Goal: Information Seeking & Learning: Learn about a topic

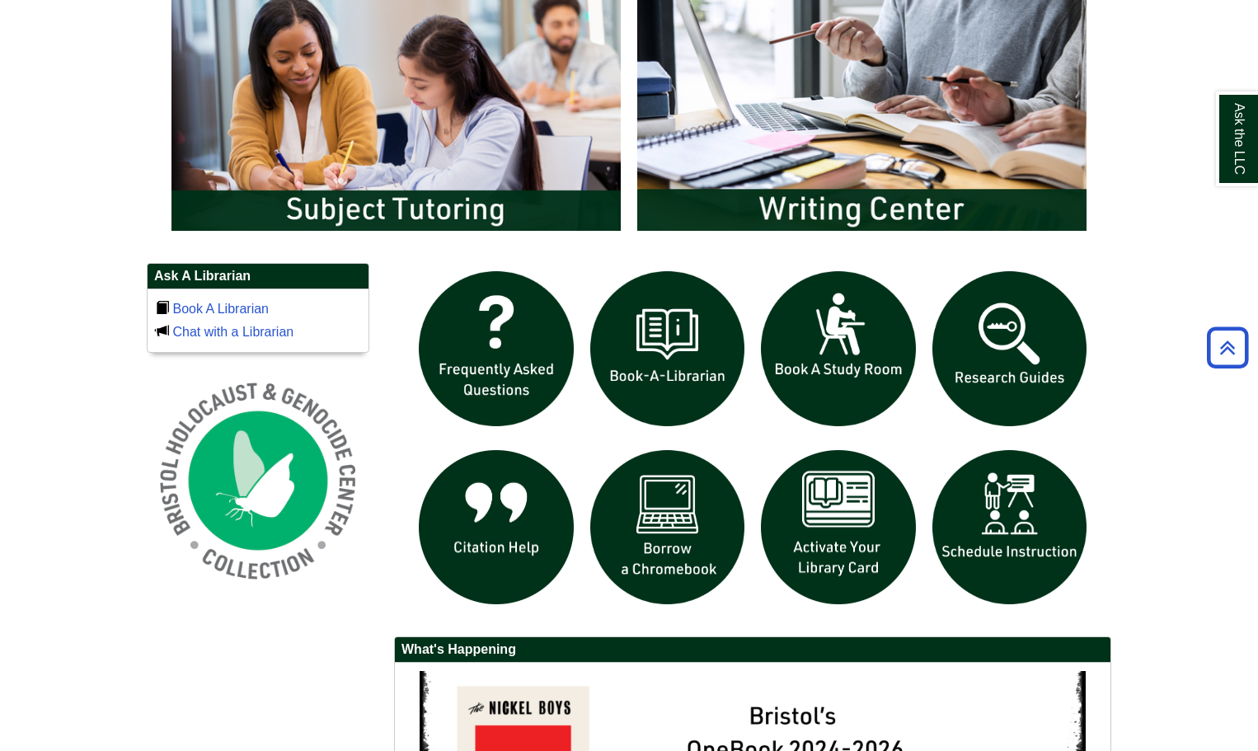
scroll to position [824, 0]
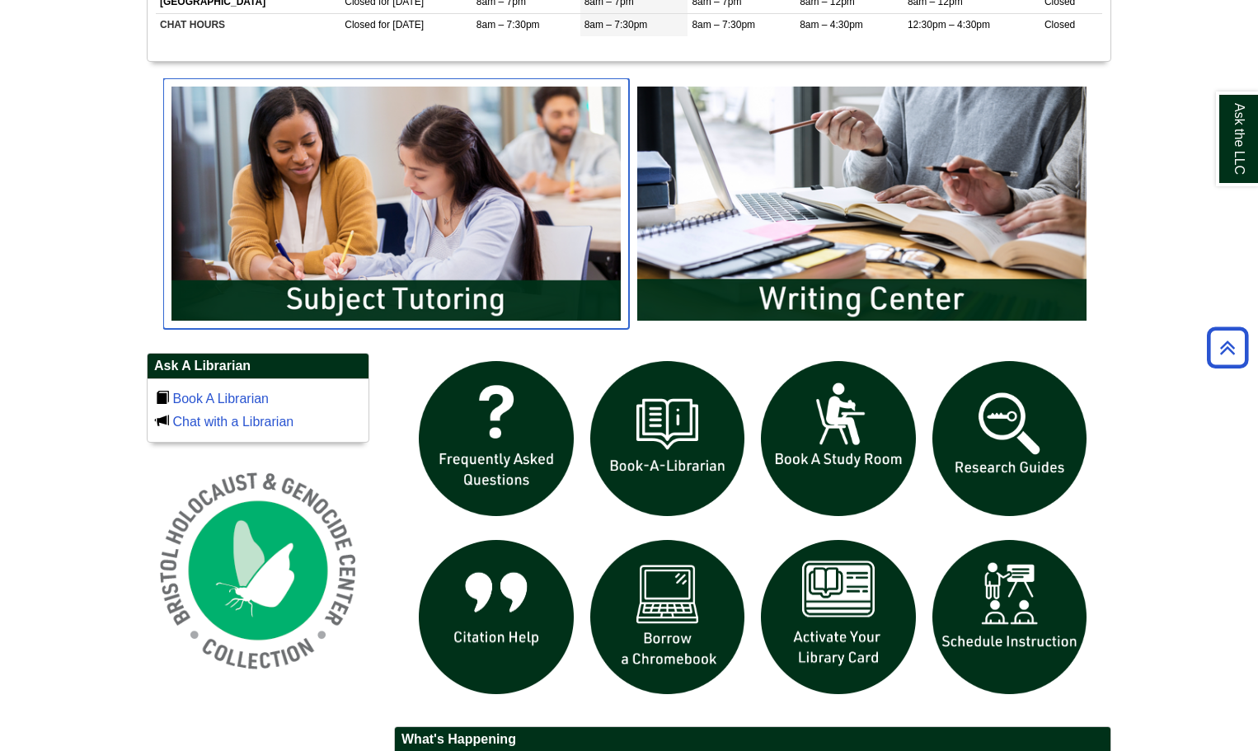
click at [391, 225] on img "slideshow" at bounding box center [396, 203] width 466 height 251
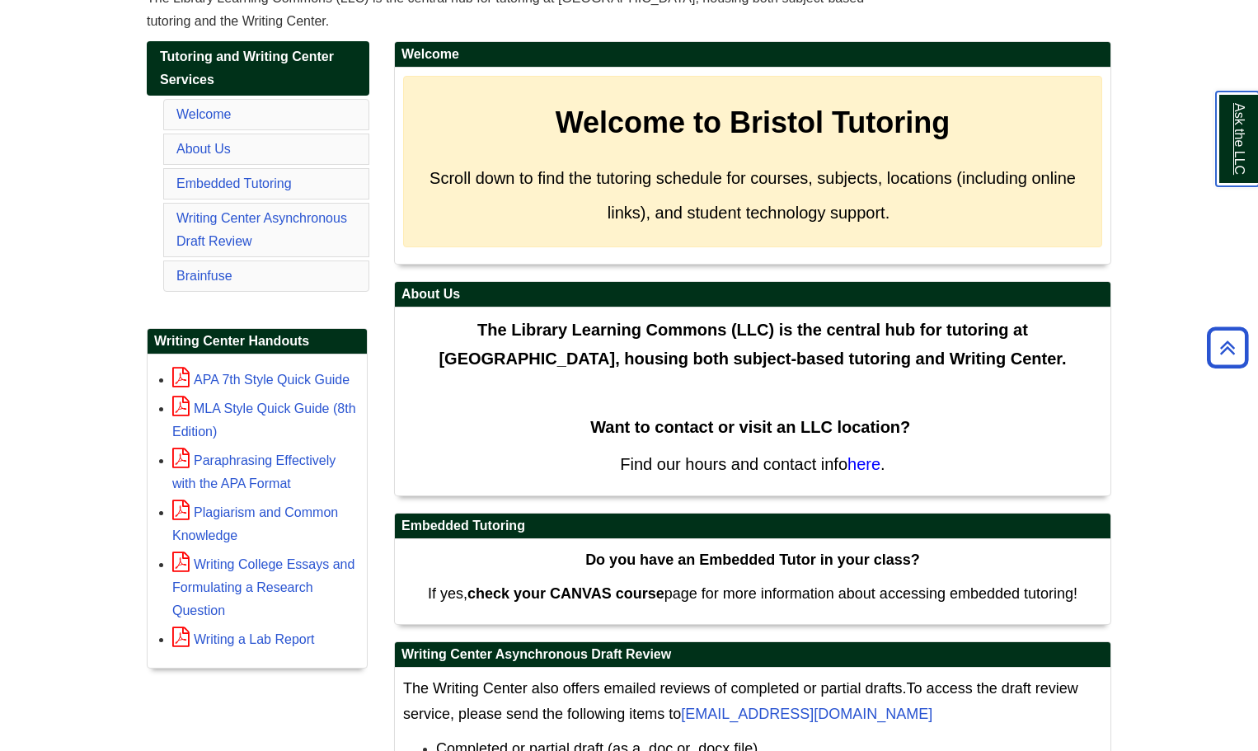
scroll to position [212, 0]
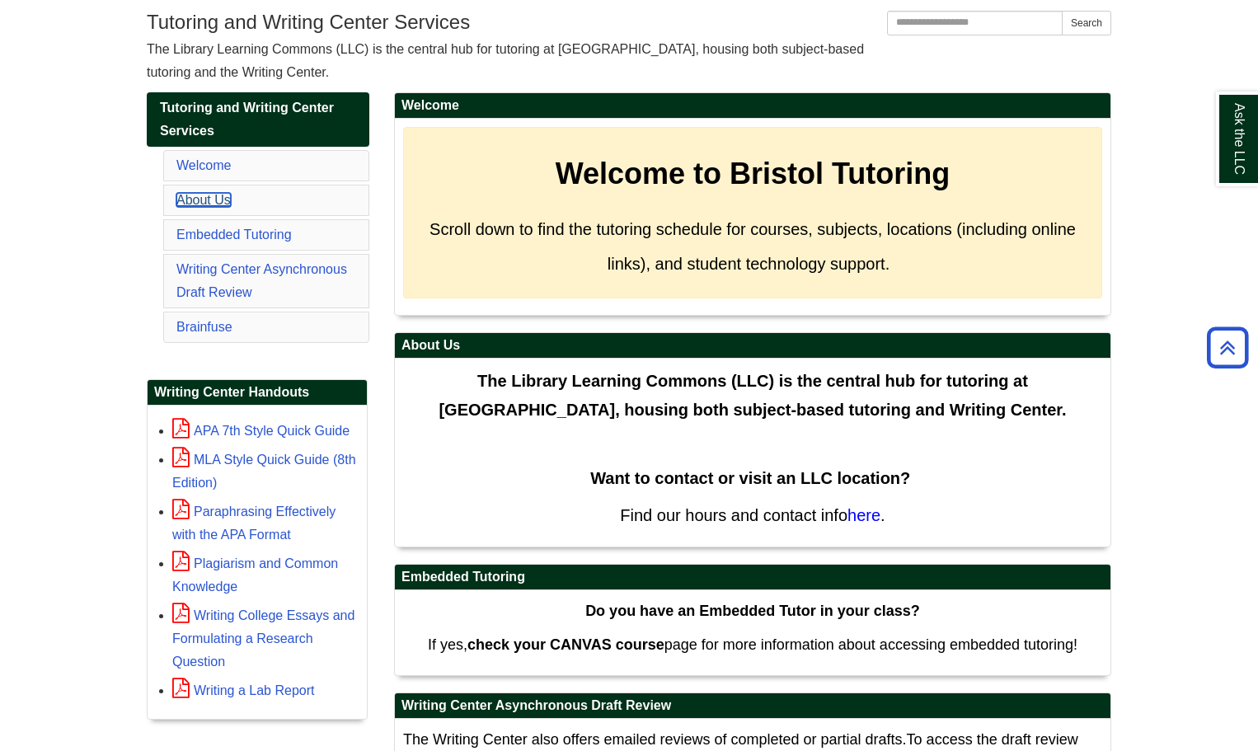
click at [220, 204] on link "About Us" at bounding box center [203, 200] width 54 height 14
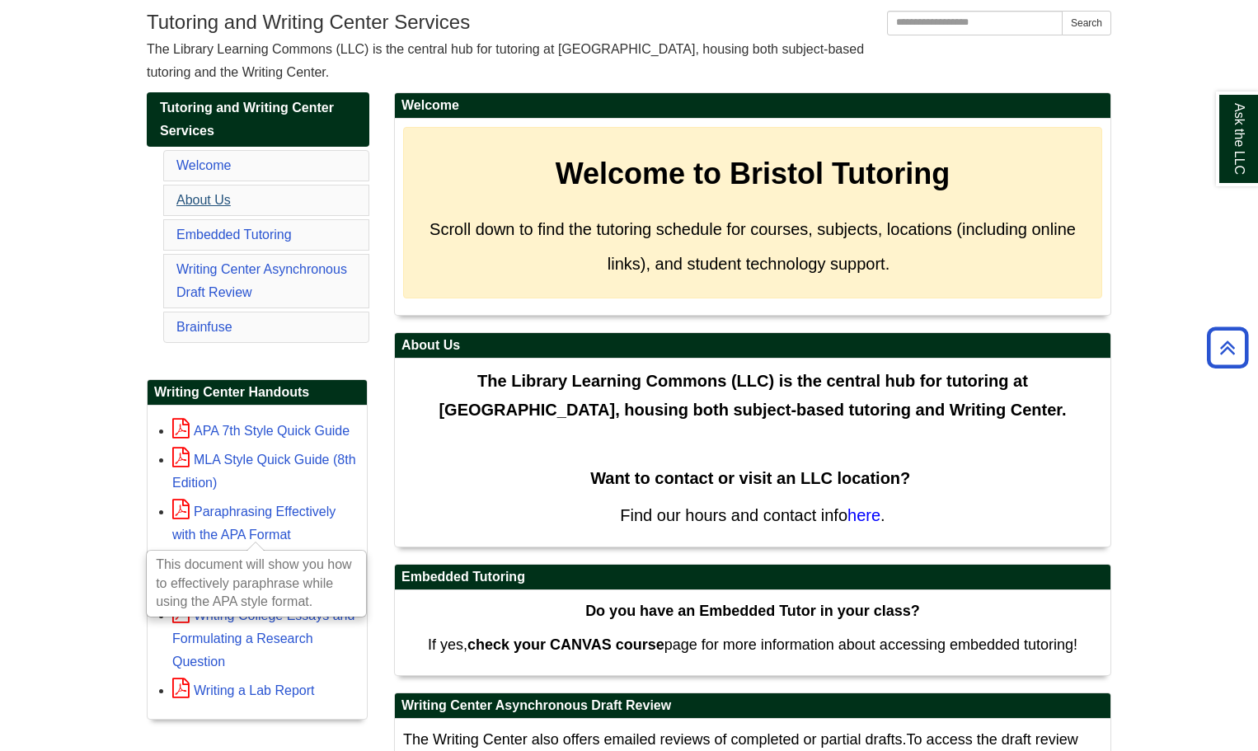
scroll to position [544, 0]
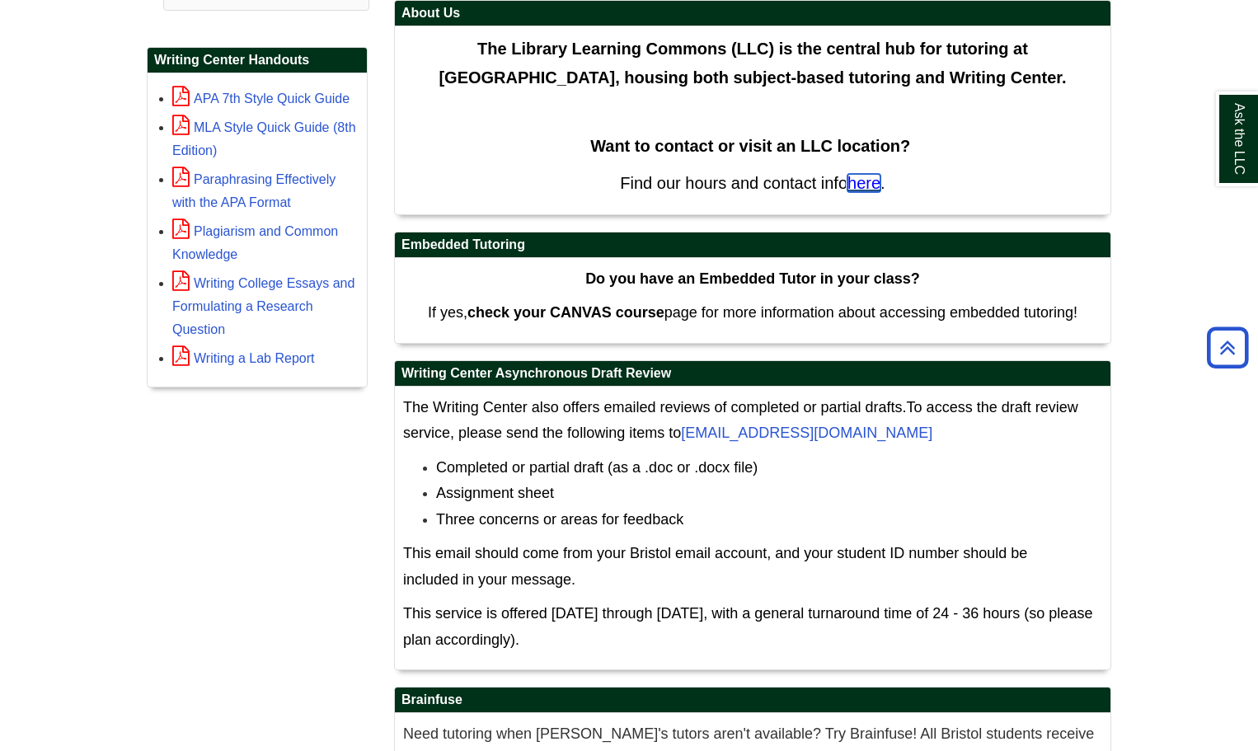
click at [865, 185] on span "here" at bounding box center [863, 183] width 33 height 18
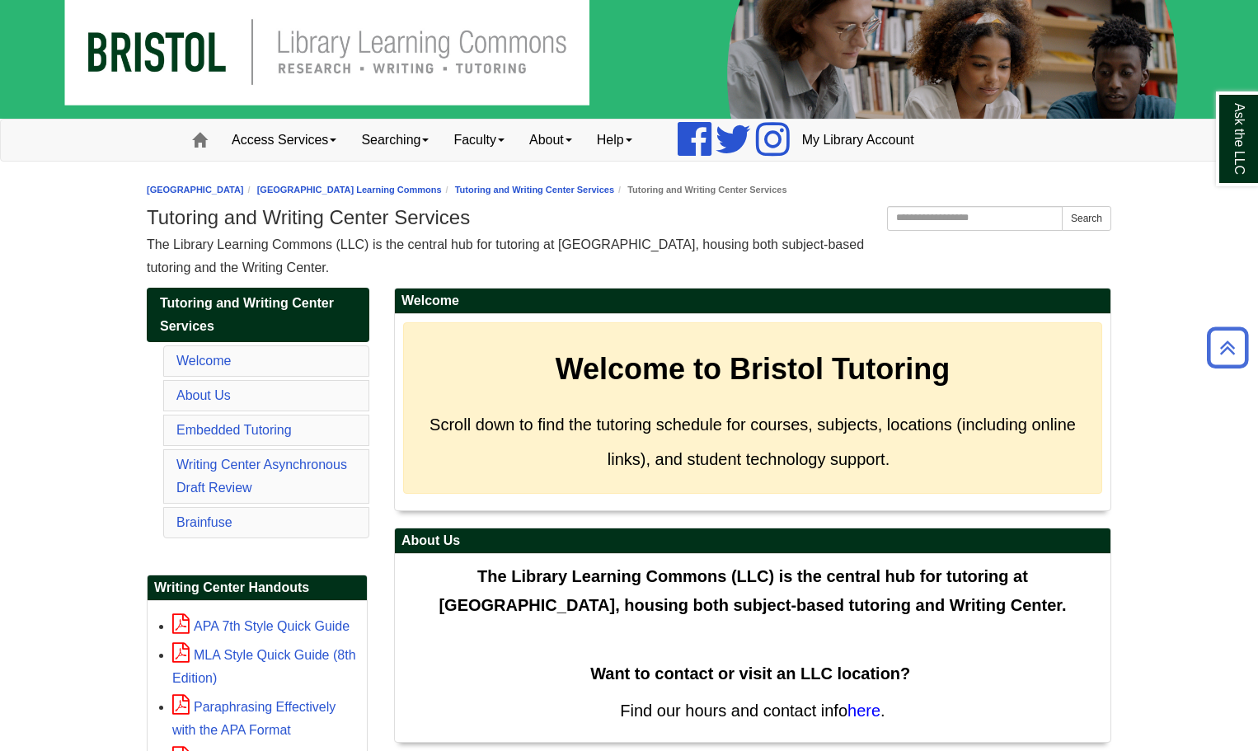
scroll to position [0, 0]
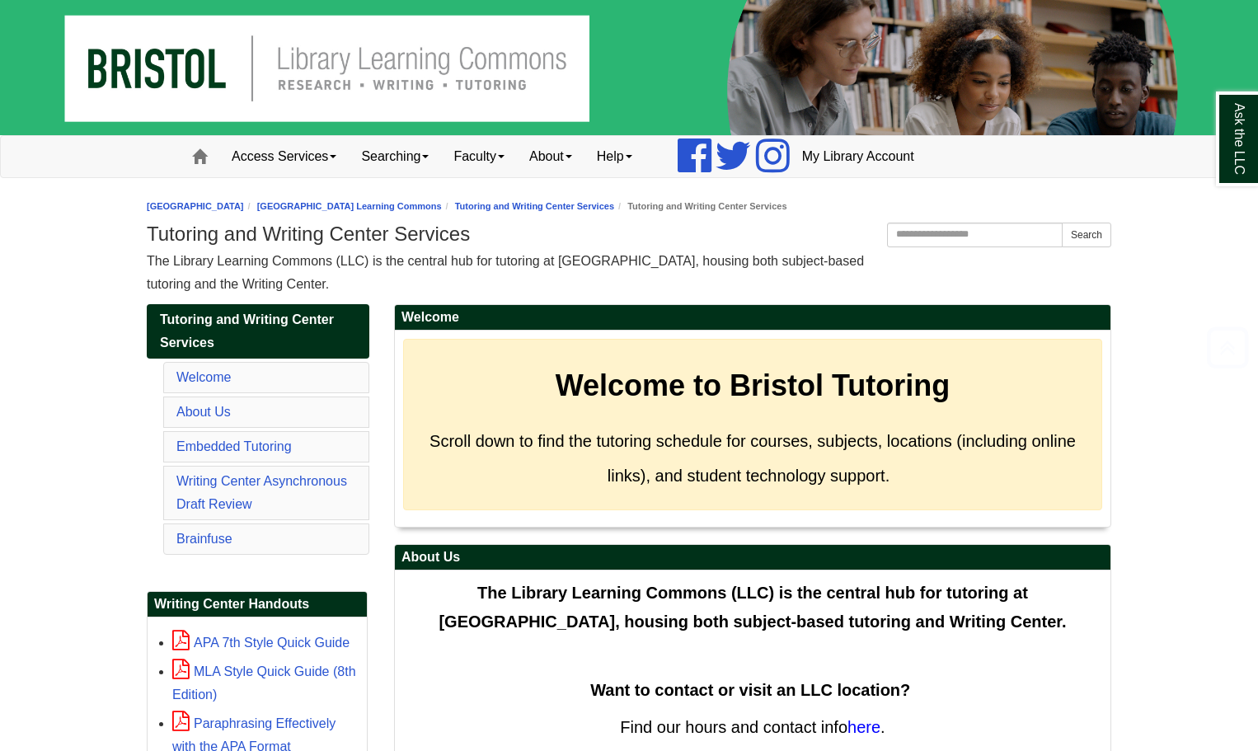
click at [382, 86] on img at bounding box center [629, 67] width 1258 height 135
click at [269, 152] on link "Access Services" at bounding box center [283, 156] width 129 height 41
click at [395, 153] on link "Searching" at bounding box center [395, 156] width 92 height 41
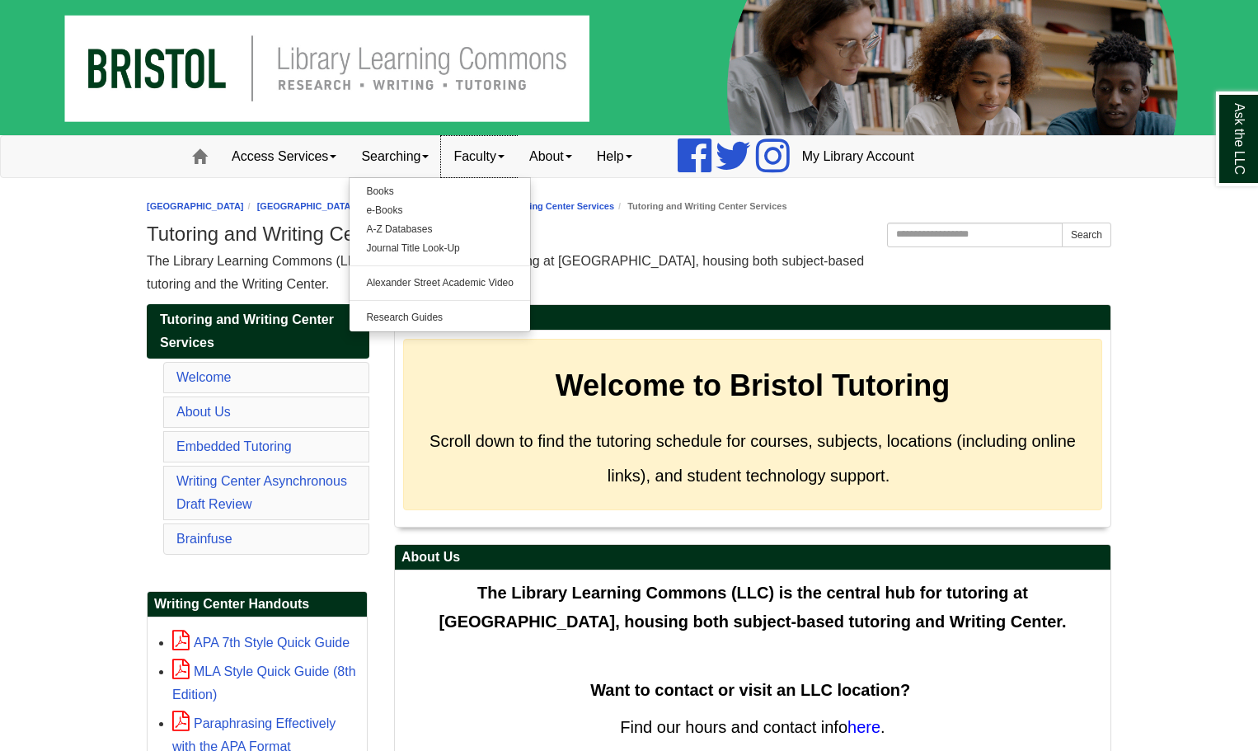
click at [486, 161] on link "Faculty" at bounding box center [479, 156] width 76 height 41
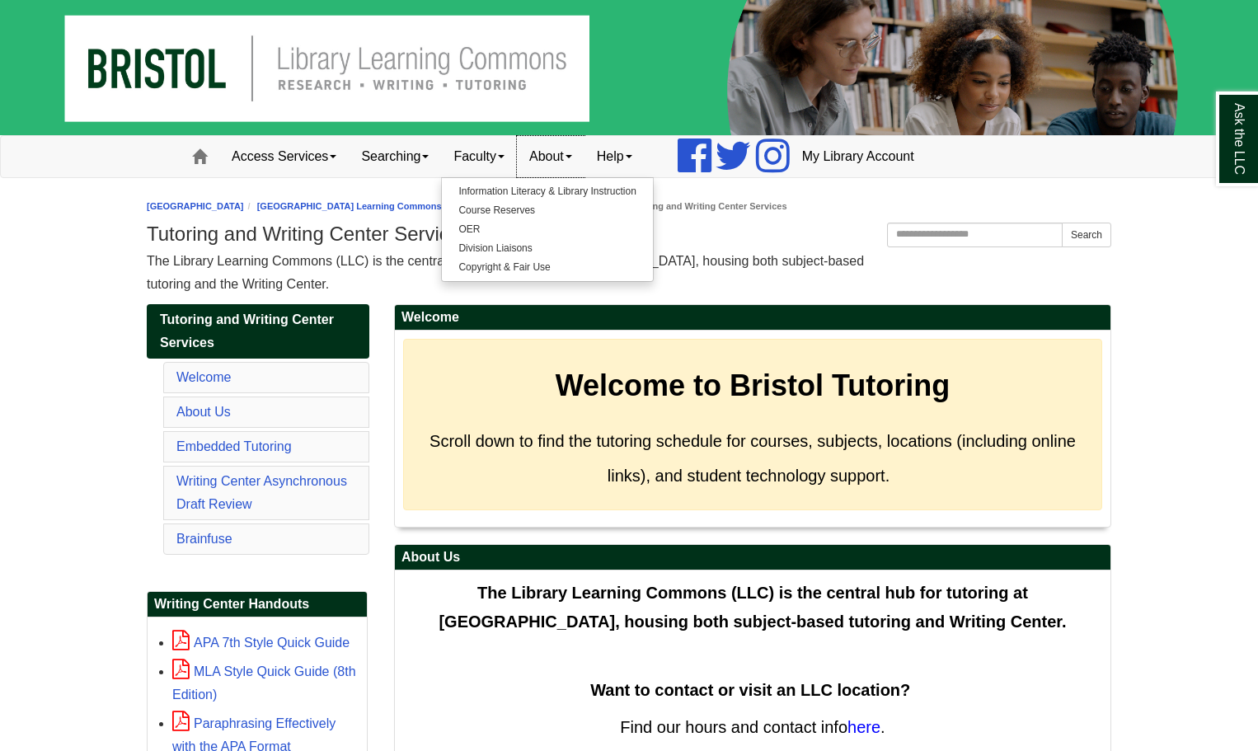
click at [560, 153] on link "About" at bounding box center [551, 156] width 68 height 41
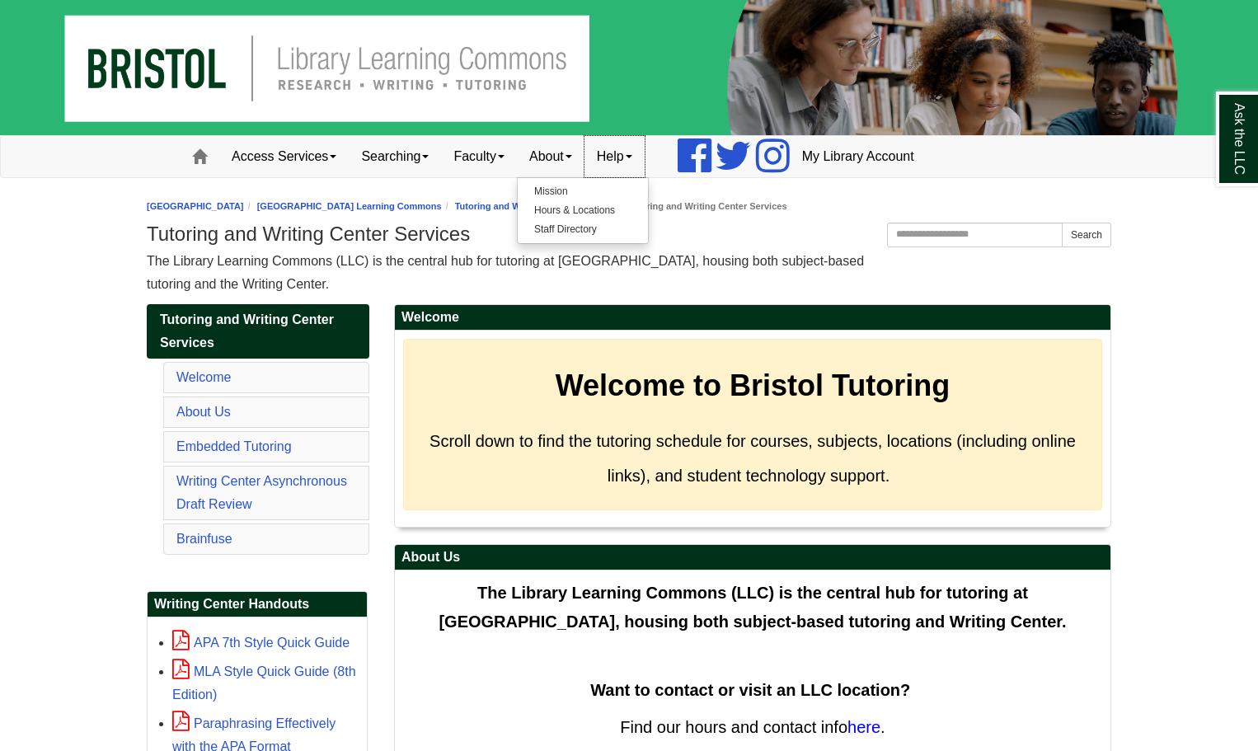
click at [613, 151] on link "Help" at bounding box center [614, 156] width 60 height 41
click at [539, 274] on div "The Library Learning Commons (LLC) is the central hub for tutoring at Bristol C…" at bounding box center [629, 273] width 965 height 46
click at [316, 155] on link "Access Services" at bounding box center [283, 156] width 129 height 41
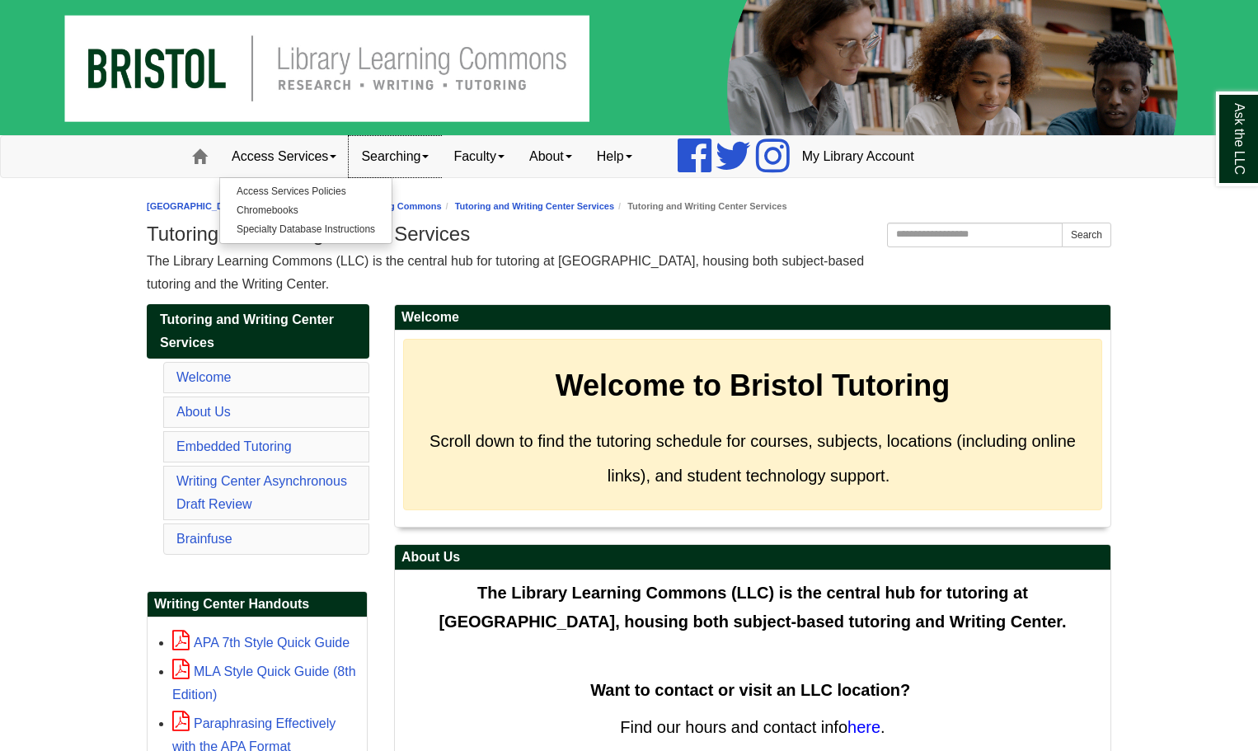
click at [397, 156] on link "Searching" at bounding box center [395, 156] width 92 height 41
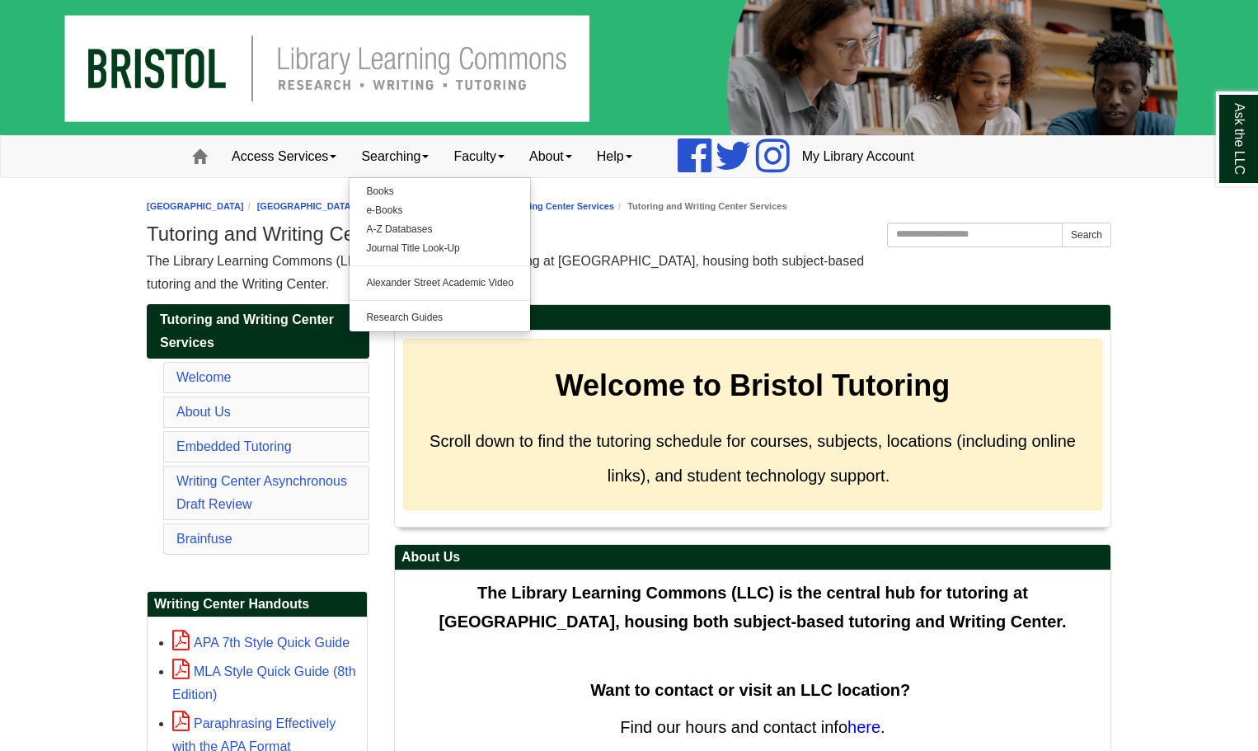
click at [632, 275] on div "The Library Learning Commons (LLC) is the central hub for tutoring at Bristol C…" at bounding box center [629, 273] width 965 height 46
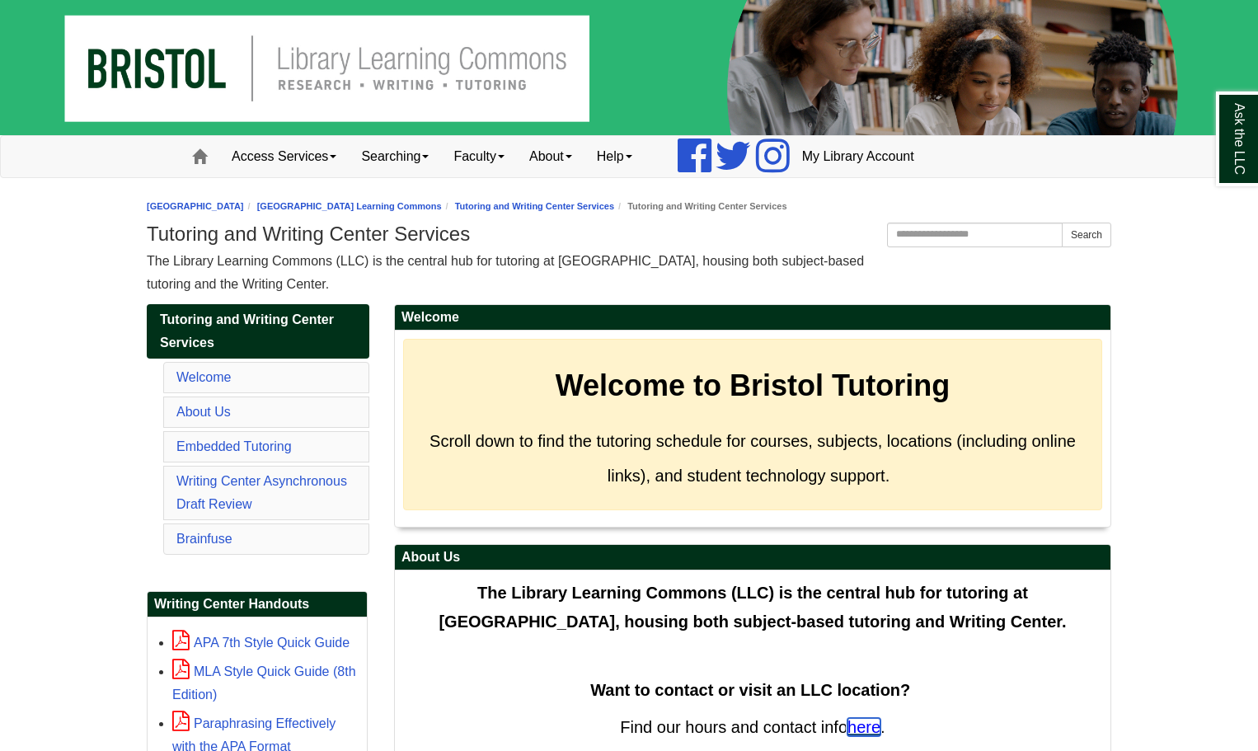
click at [865, 726] on span "here" at bounding box center [863, 727] width 33 height 18
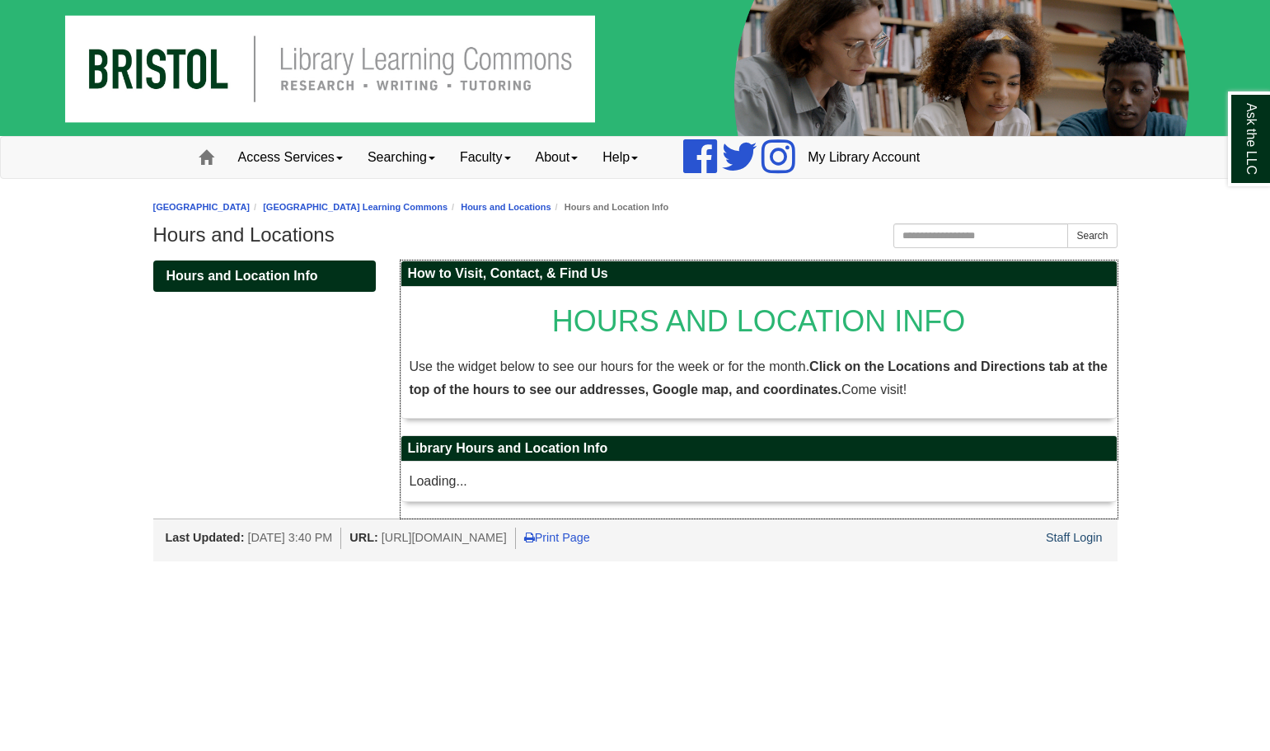
click at [460, 486] on div "Loading..." at bounding box center [759, 481] width 699 height 23
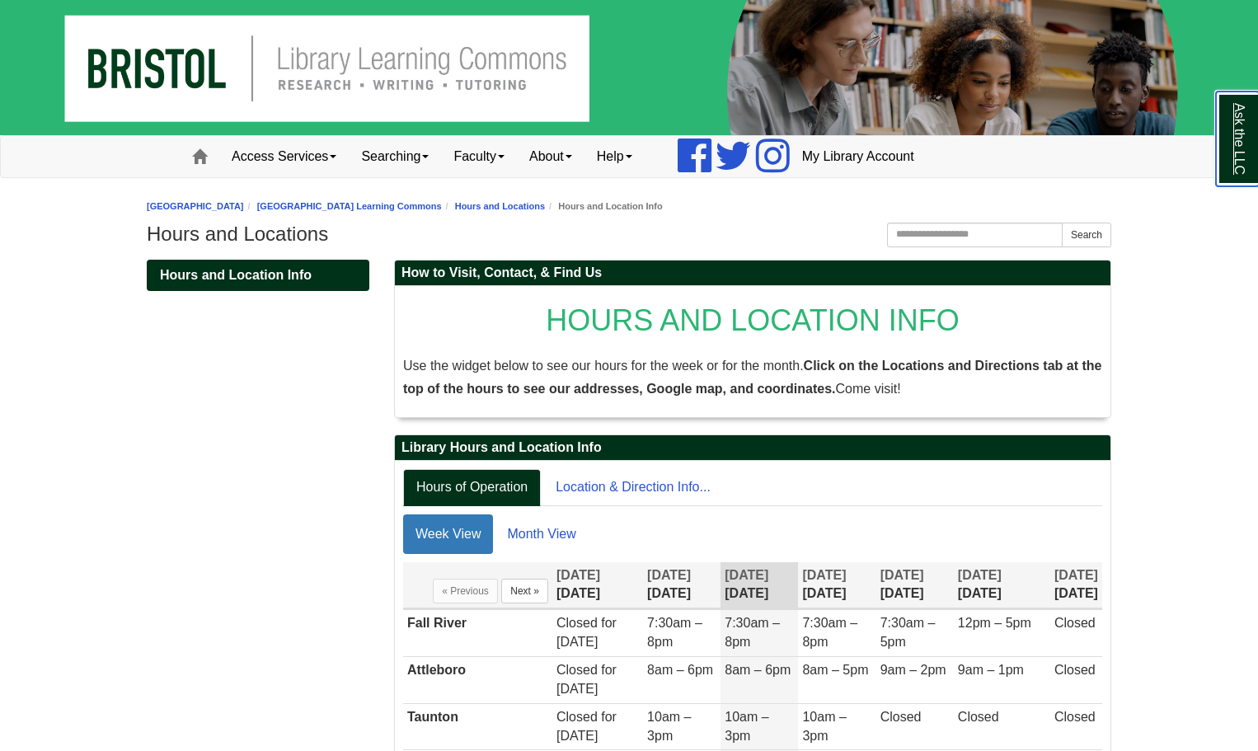
click at [1234, 156] on link "Ask the LLC" at bounding box center [1237, 139] width 43 height 95
click at [641, 161] on link "Help" at bounding box center [614, 156] width 60 height 41
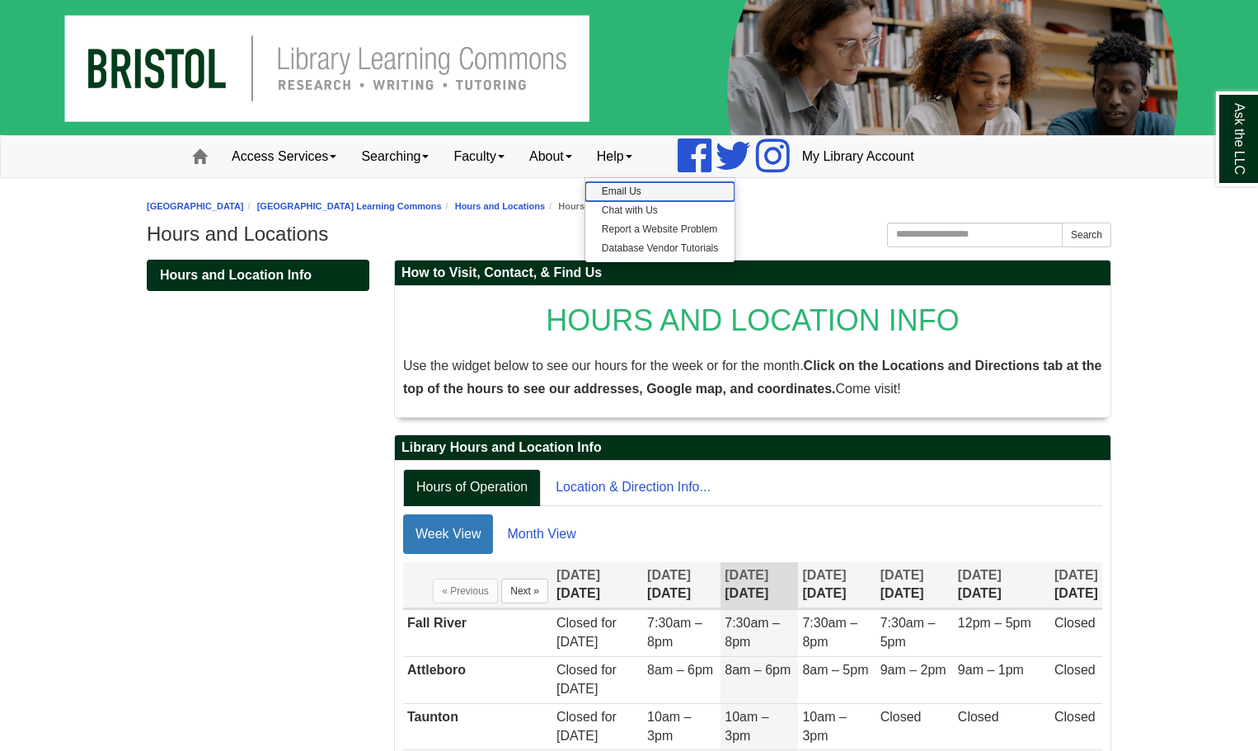
click at [657, 197] on link "Email Us" at bounding box center [659, 191] width 149 height 19
click at [645, 154] on link "Help" at bounding box center [614, 156] width 60 height 41
click at [655, 225] on link "Report a Website Problem" at bounding box center [659, 229] width 149 height 19
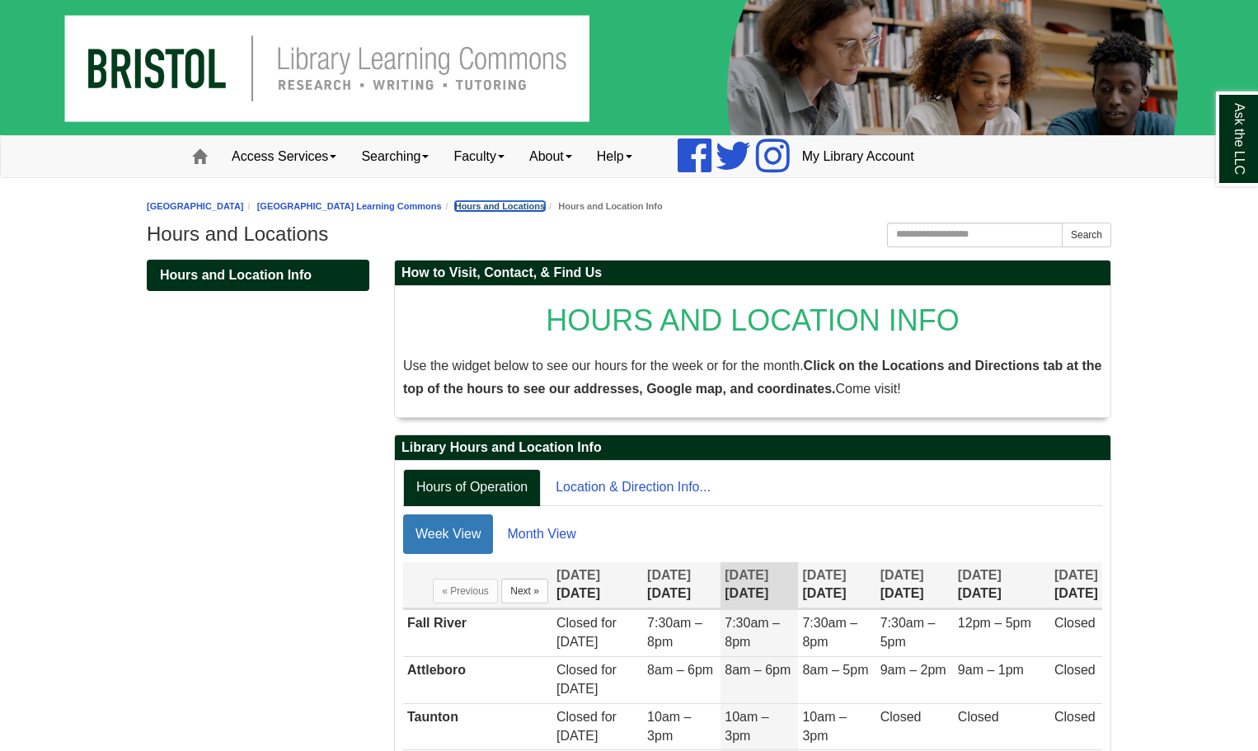
click at [545, 202] on link "Hours and Locations" at bounding box center [500, 206] width 90 height 10
click at [442, 201] on link "[GEOGRAPHIC_DATA] Learning Commons" at bounding box center [349, 206] width 185 height 10
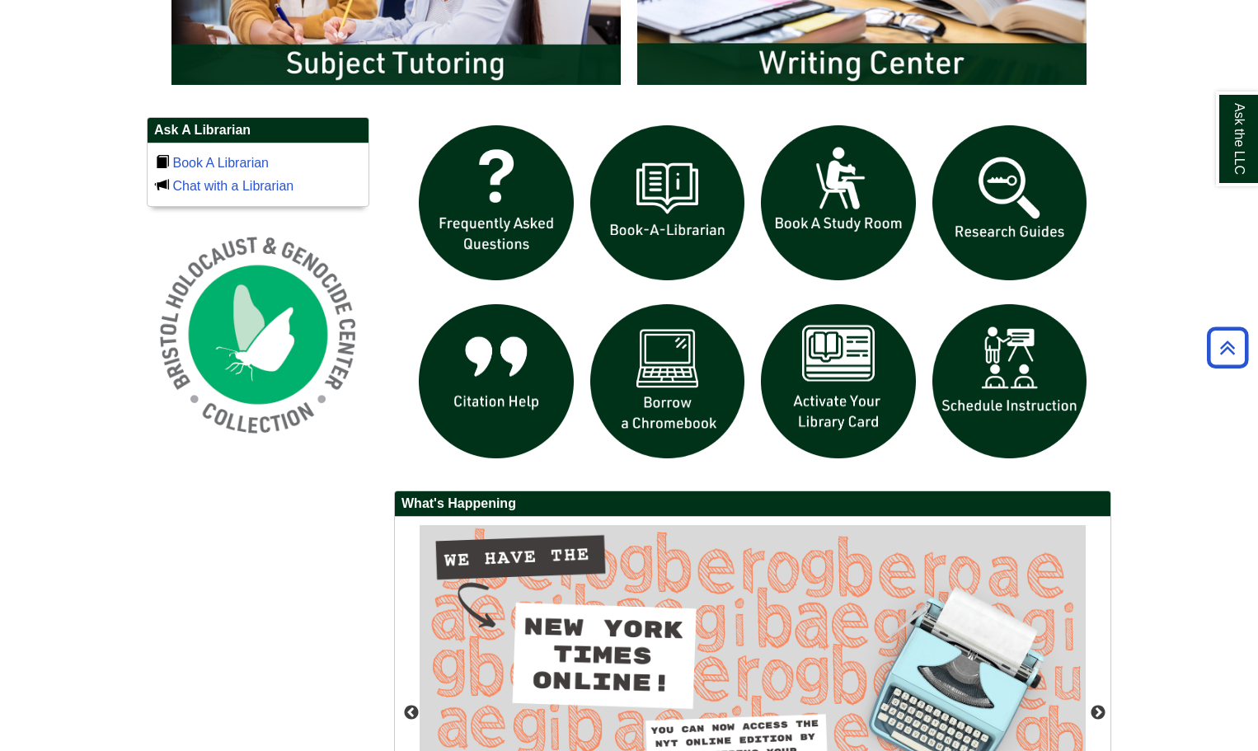
scroll to position [828, 0]
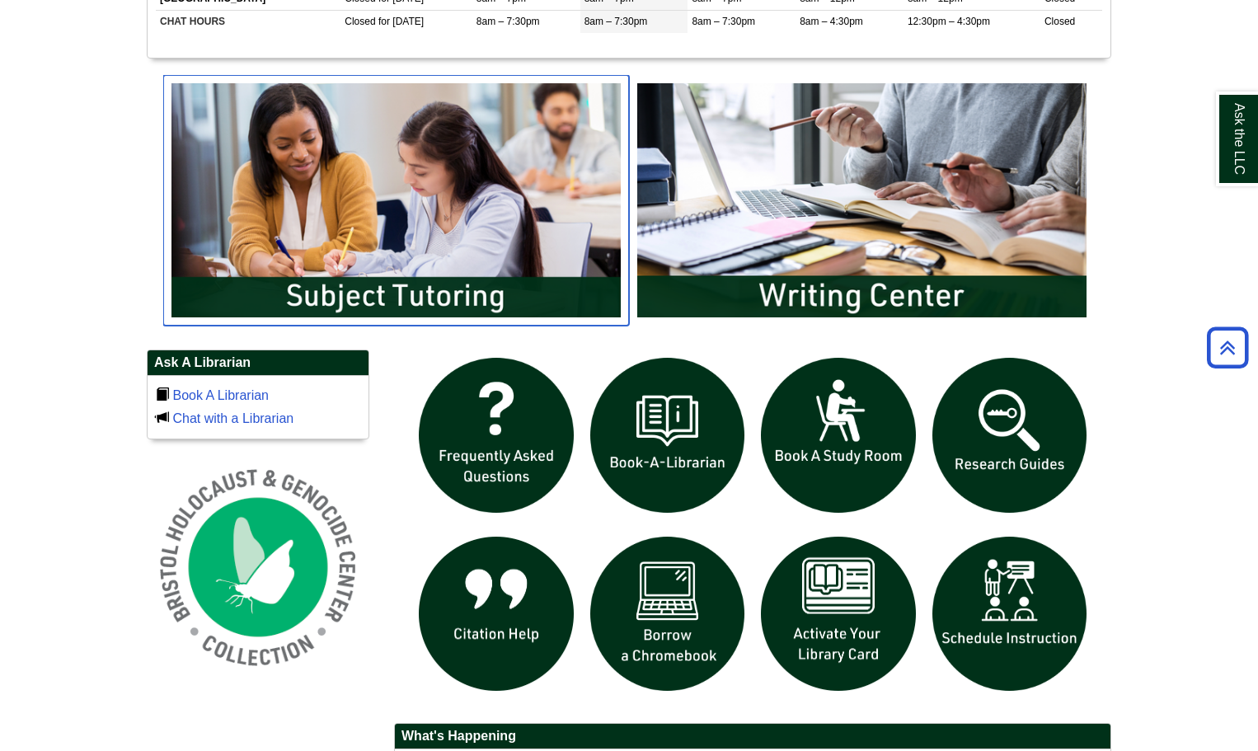
click at [292, 254] on img "slideshow" at bounding box center [396, 200] width 466 height 251
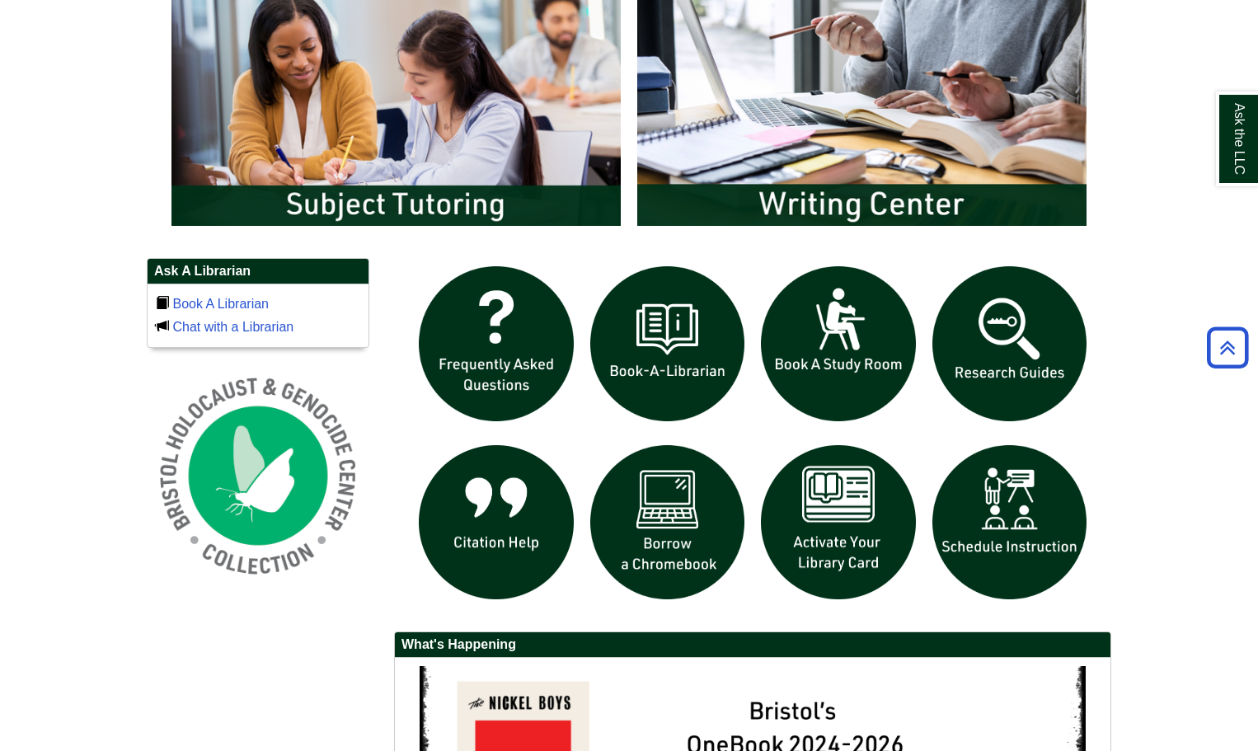
scroll to position [1322, 0]
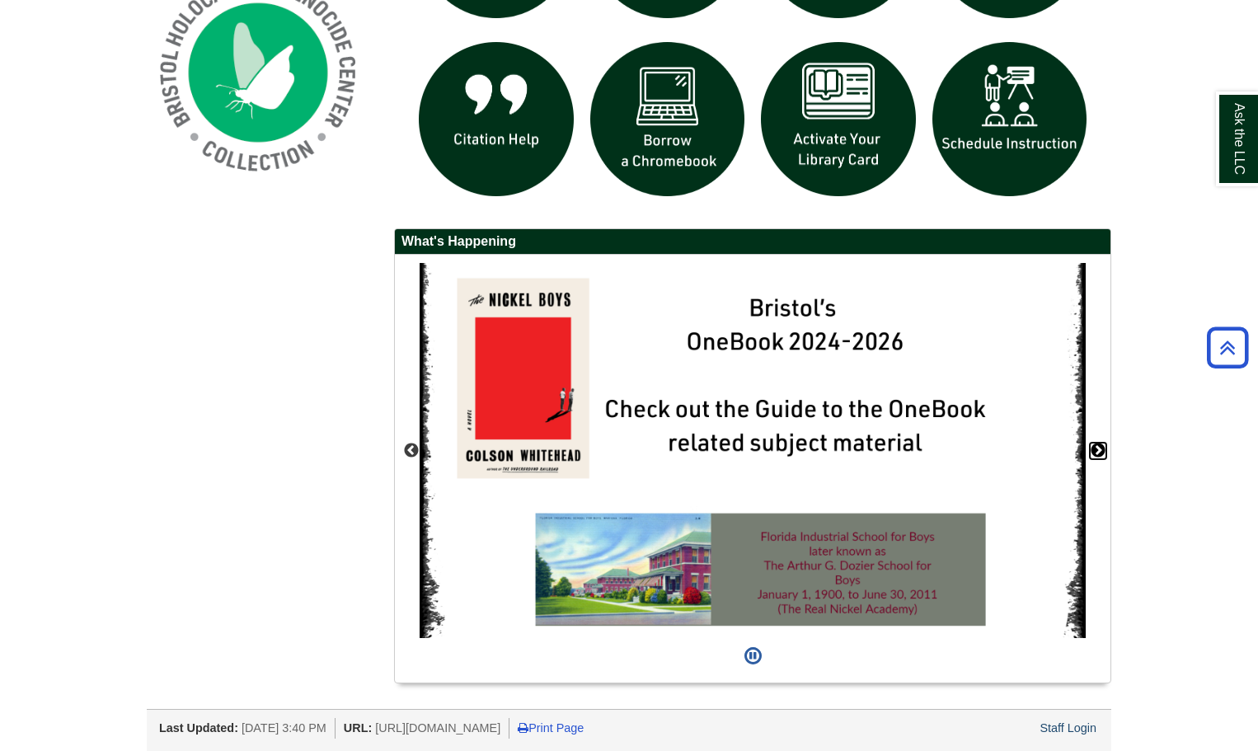
click at [1096, 449] on button "Next" at bounding box center [1098, 451] width 16 height 16
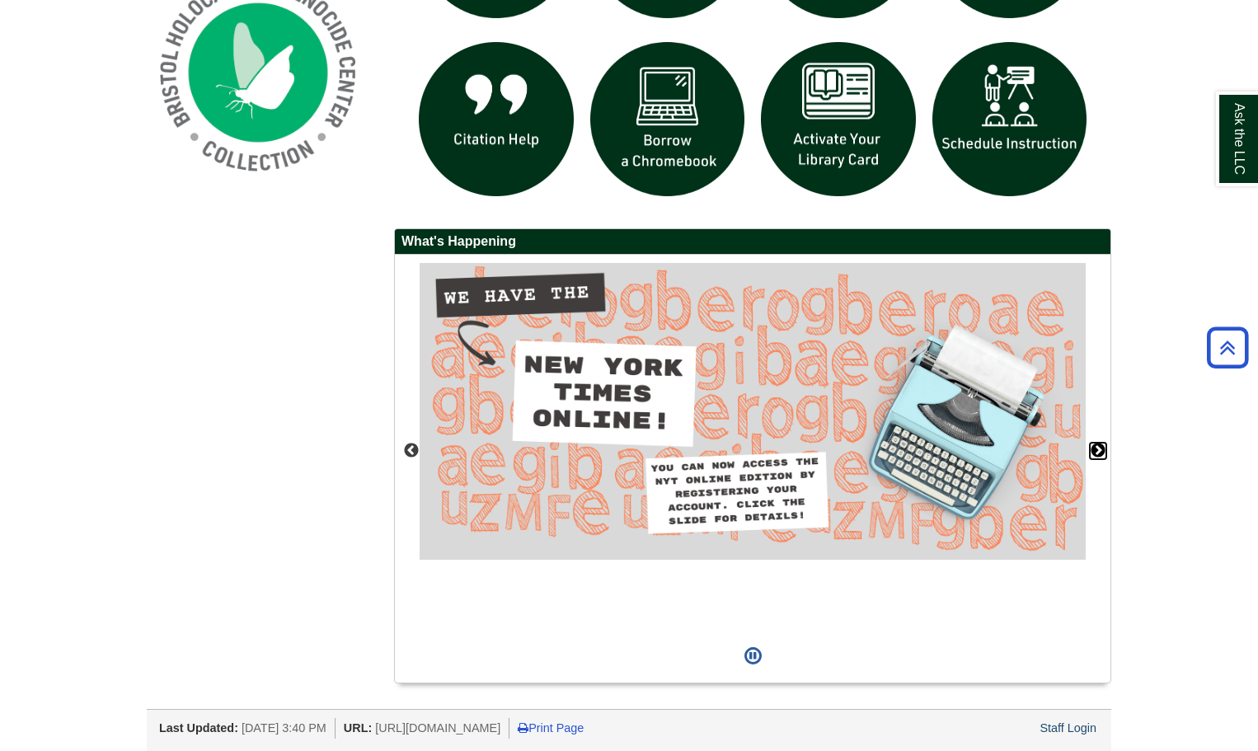
click at [1096, 449] on button "Next" at bounding box center [1098, 451] width 16 height 16
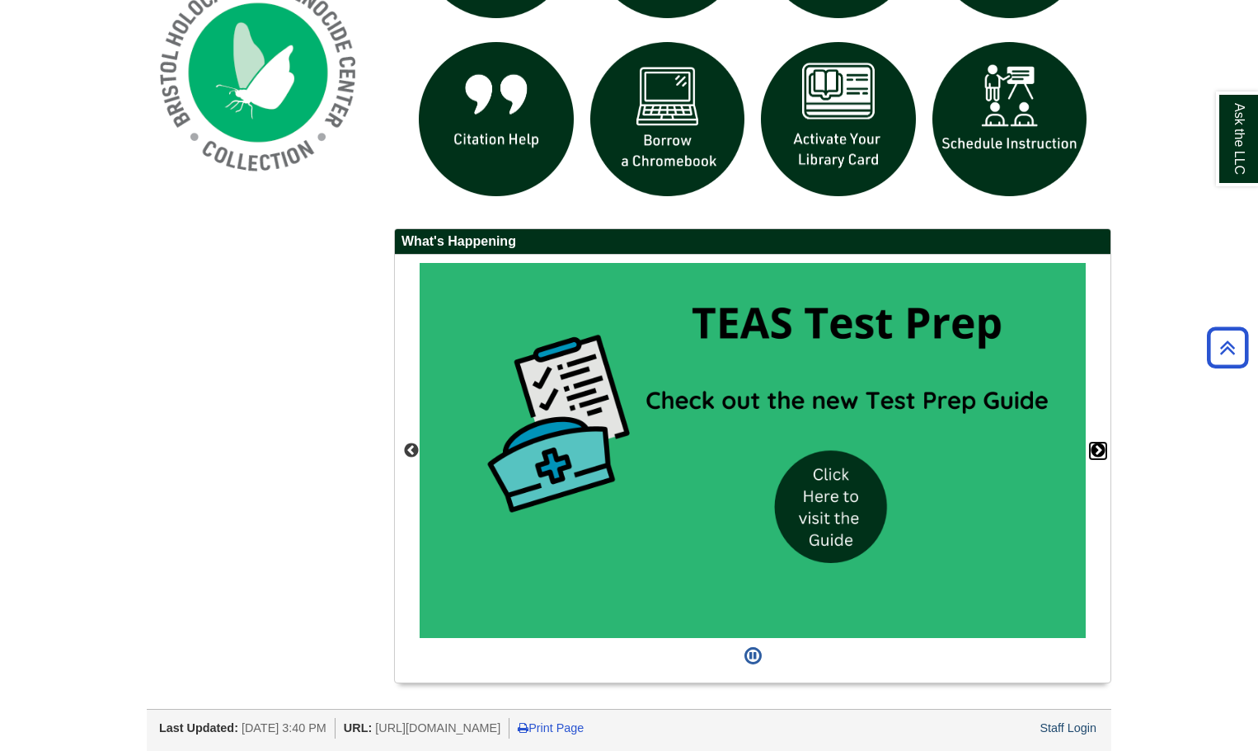
click at [1096, 449] on button "Next" at bounding box center [1098, 451] width 16 height 16
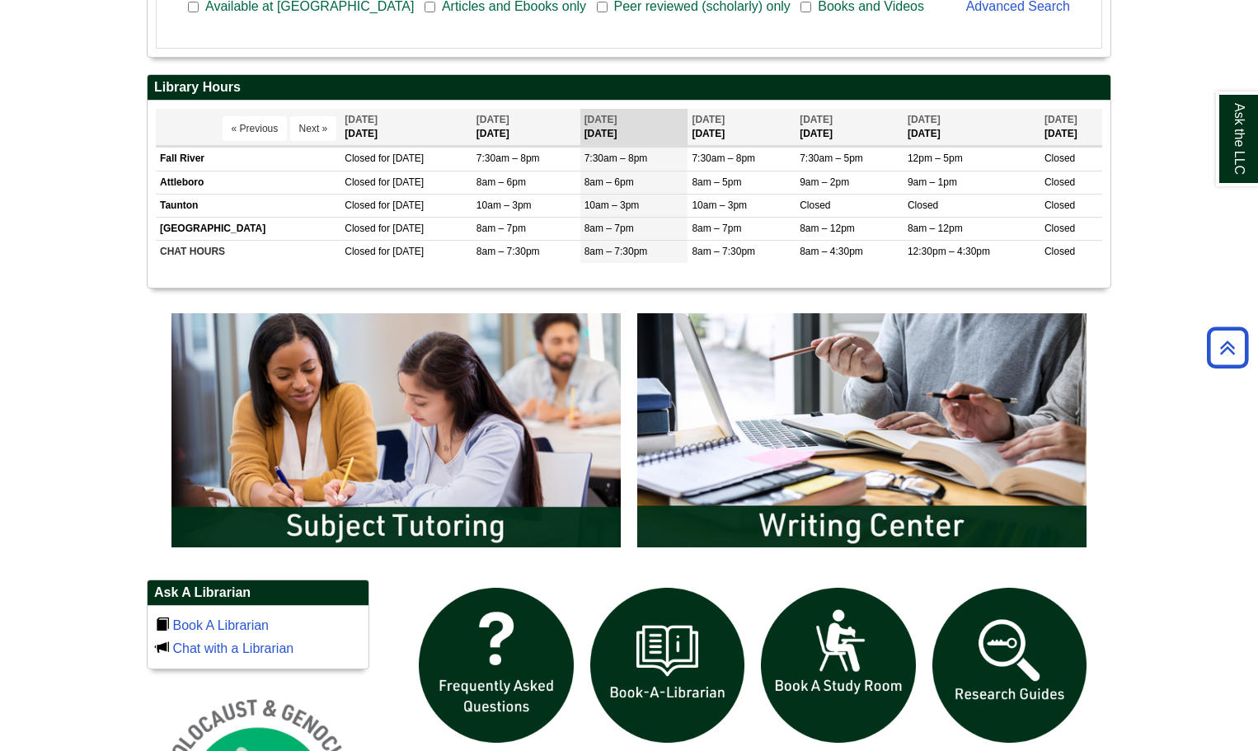
scroll to position [333, 0]
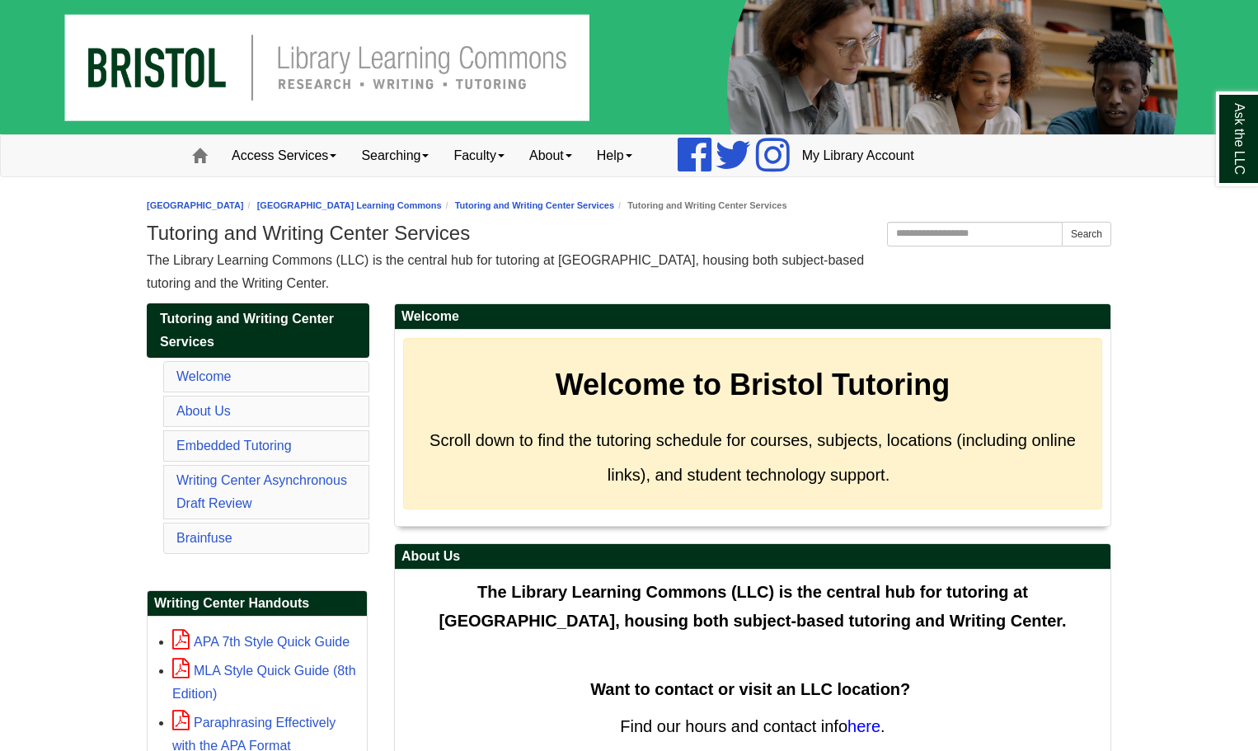
scroll to position [247, 0]
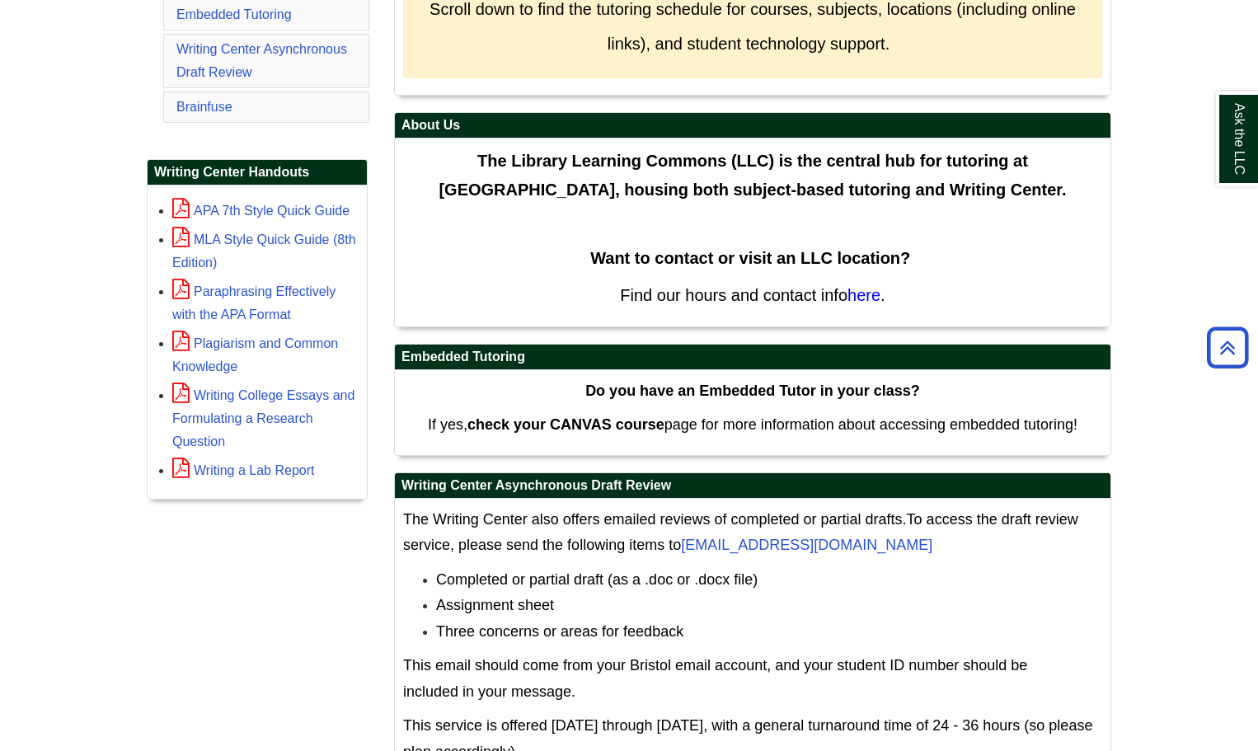
scroll to position [129, 0]
